Goal: Information Seeking & Learning: Learn about a topic

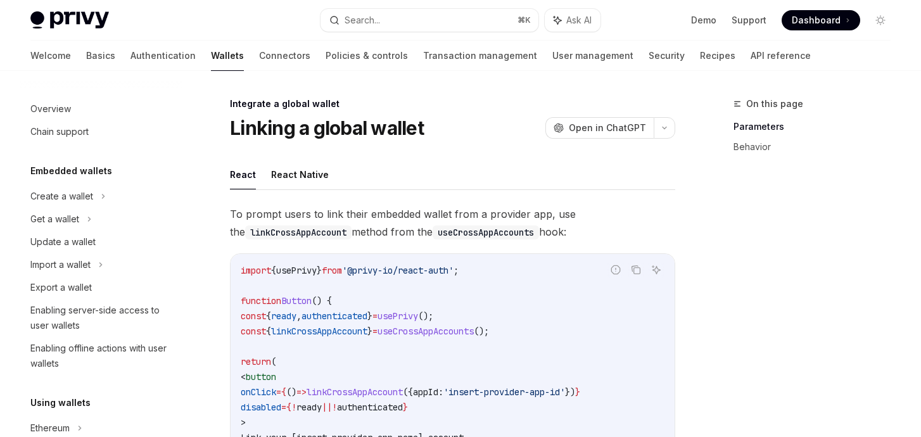
scroll to position [811, 0]
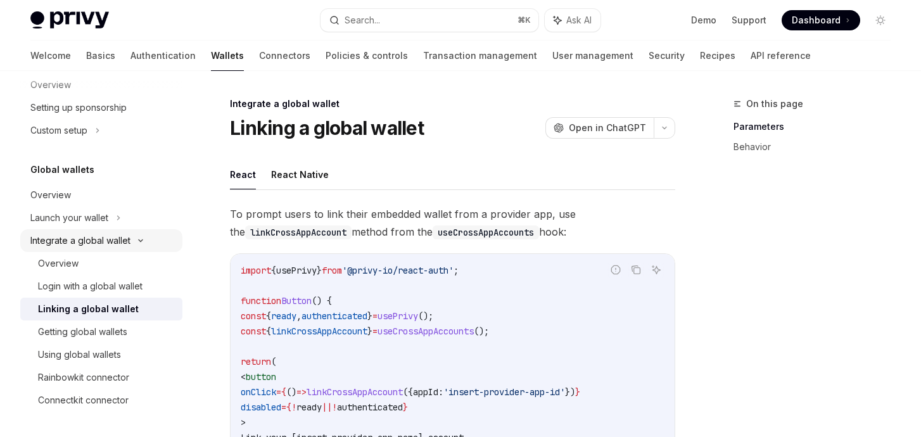
click at [92, 237] on div "Integrate a global wallet" at bounding box center [80, 240] width 100 height 15
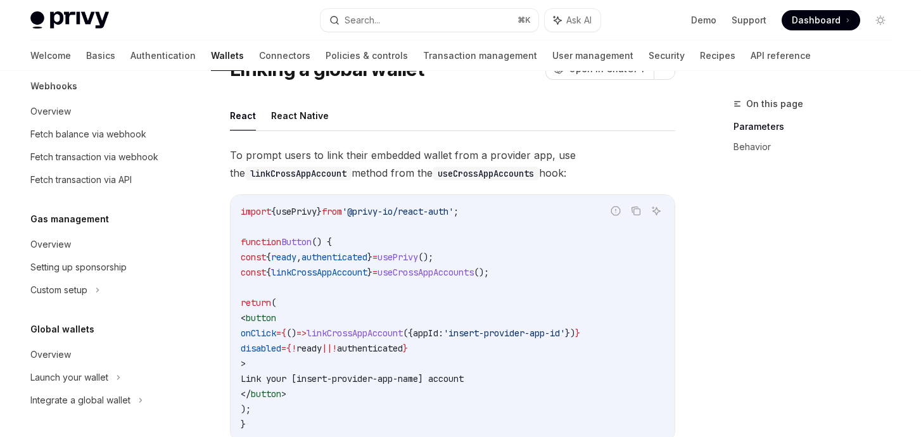
scroll to position [60, 0]
click at [84, 397] on div "Integrate a global wallet" at bounding box center [80, 400] width 100 height 15
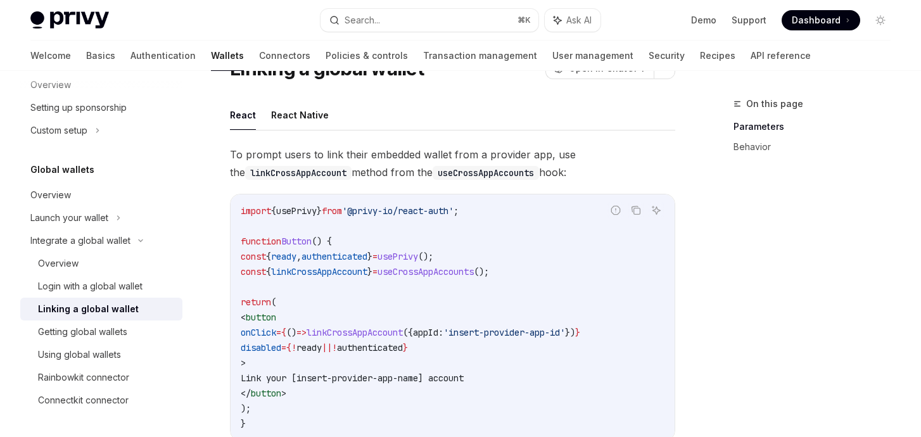
click at [80, 310] on div "Linking a global wallet" at bounding box center [88, 309] width 101 height 15
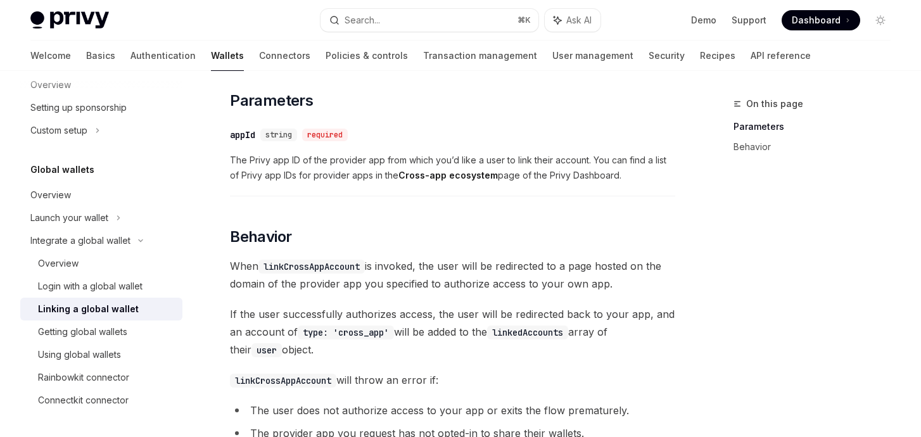
scroll to position [527, 0]
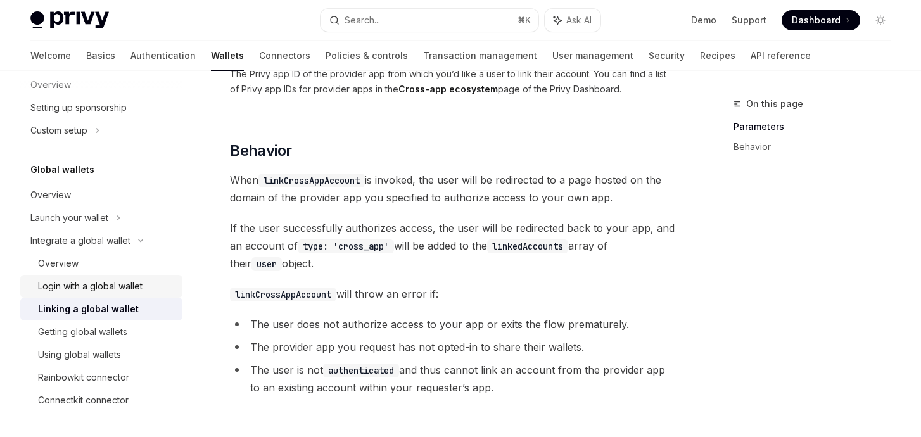
click at [94, 286] on div "Login with a global wallet" at bounding box center [90, 286] width 105 height 15
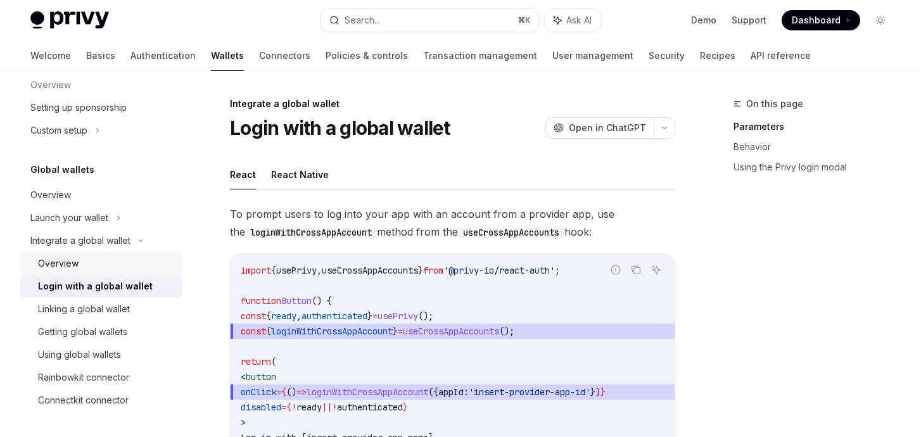
click at [67, 267] on div "Overview" at bounding box center [58, 263] width 41 height 15
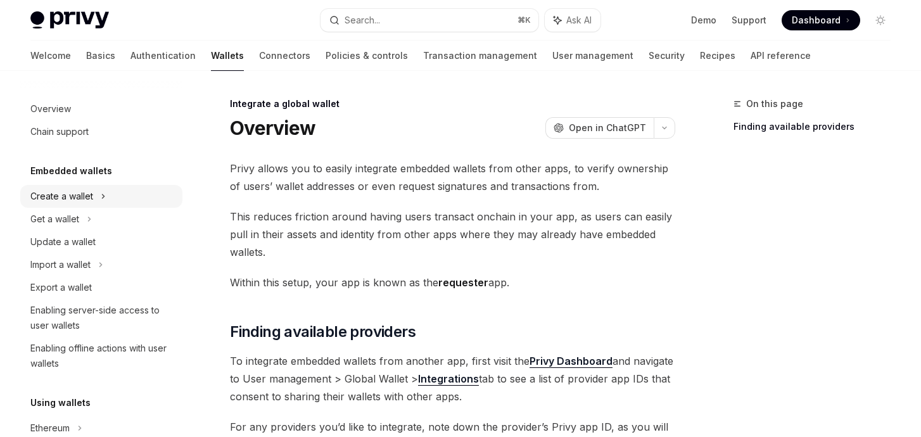
click at [79, 198] on div "Create a wallet" at bounding box center [61, 196] width 63 height 15
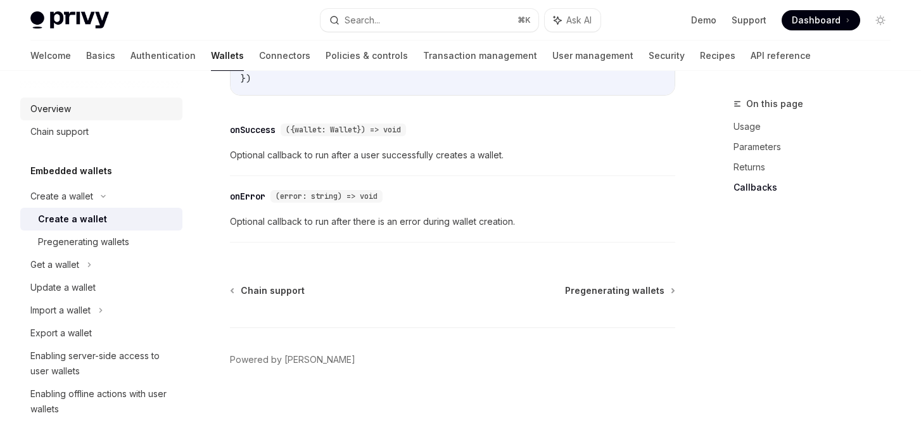
click at [63, 113] on div "Overview" at bounding box center [50, 108] width 41 height 15
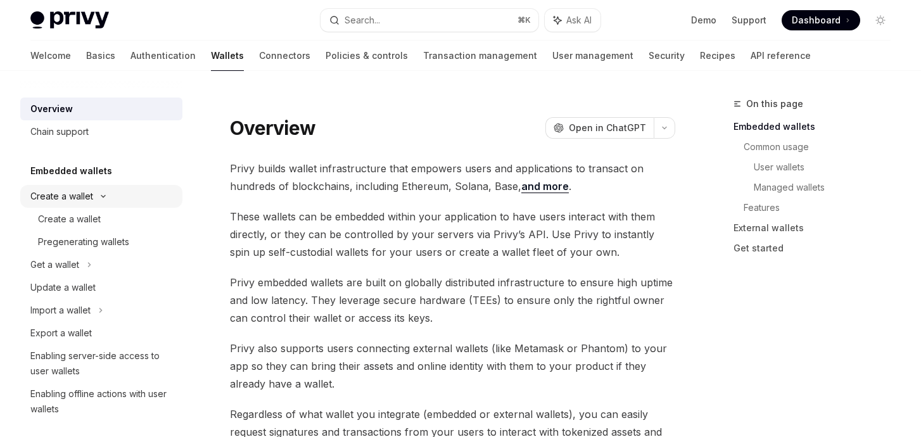
click at [102, 195] on icon at bounding box center [103, 196] width 15 height 5
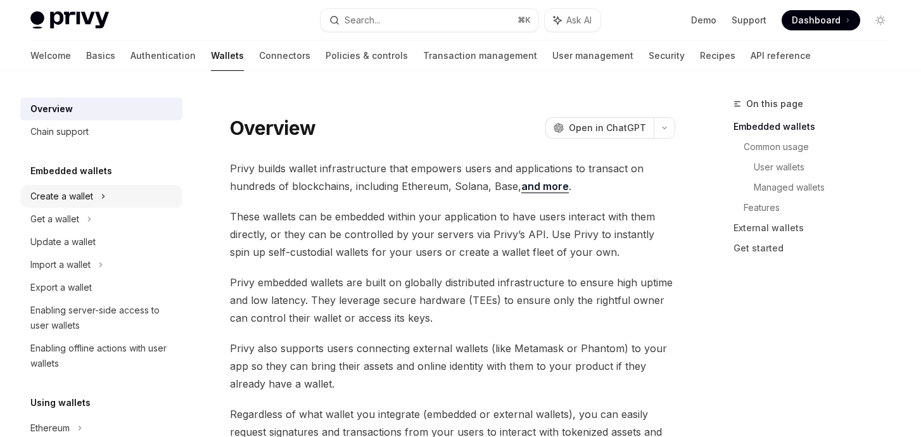
click at [103, 195] on icon at bounding box center [104, 197] width 2 height 4
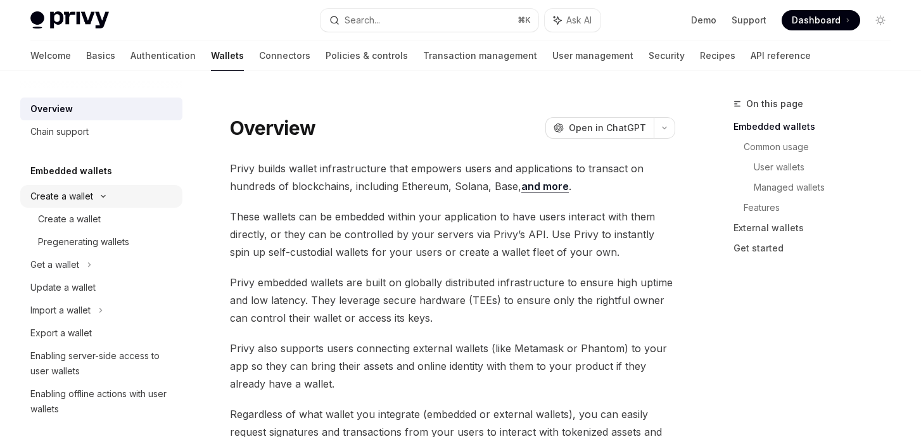
type textarea "*"
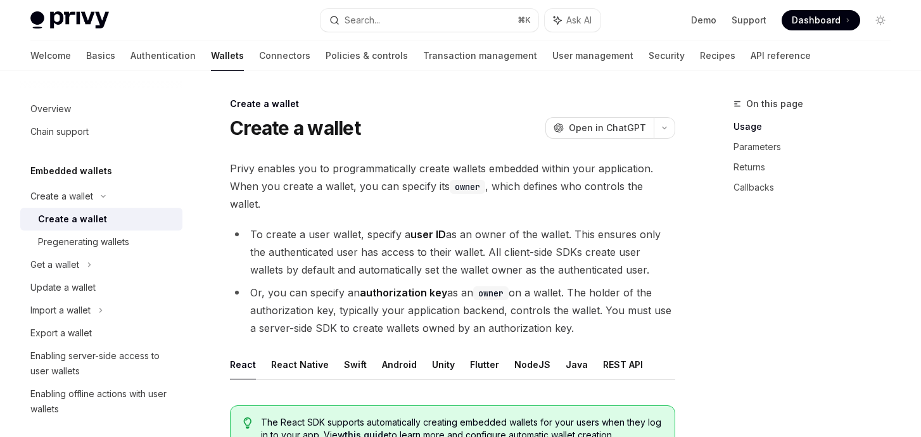
scroll to position [288, 0]
